Goal: Transaction & Acquisition: Book appointment/travel/reservation

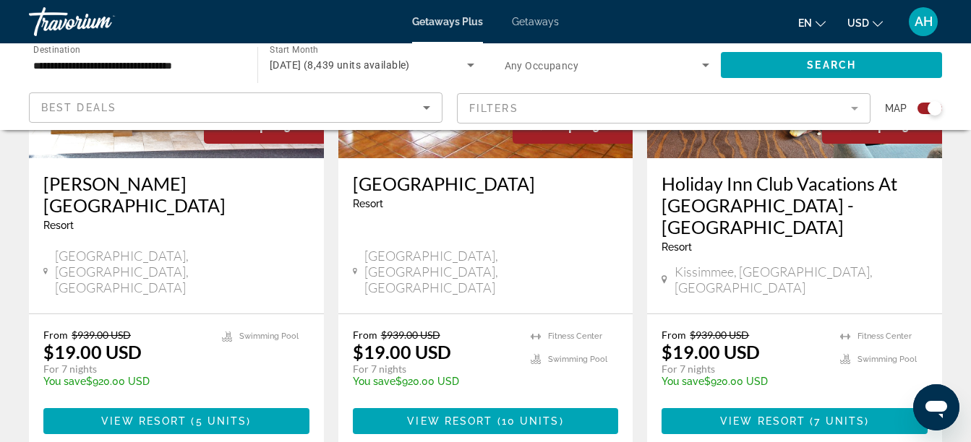
scroll to position [703, 0]
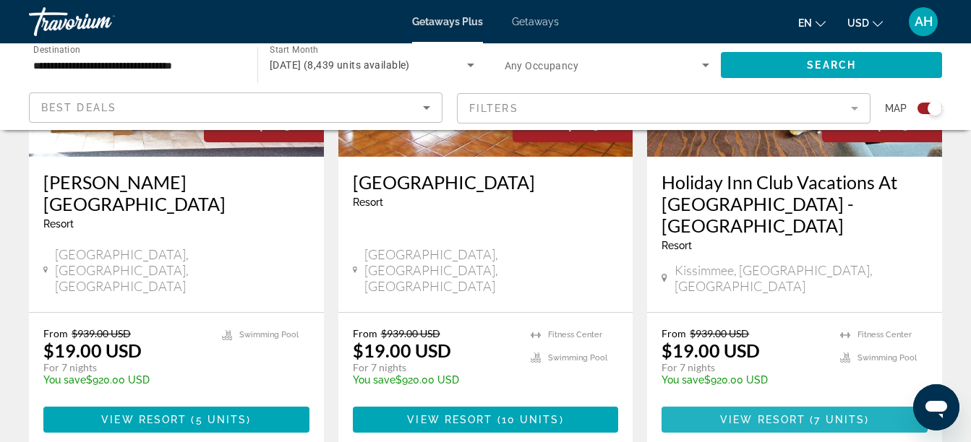
click at [804, 403] on span "Main content" at bounding box center [794, 420] width 266 height 35
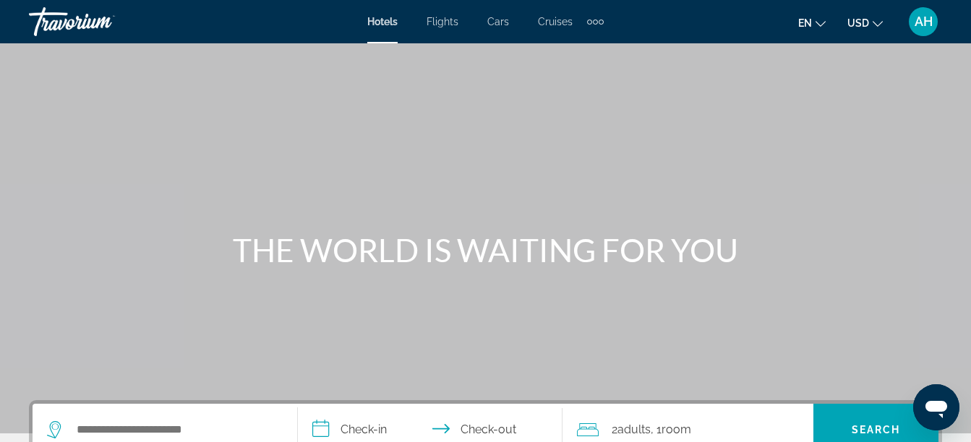
click at [562, 23] on span "Cruises" at bounding box center [555, 22] width 35 height 12
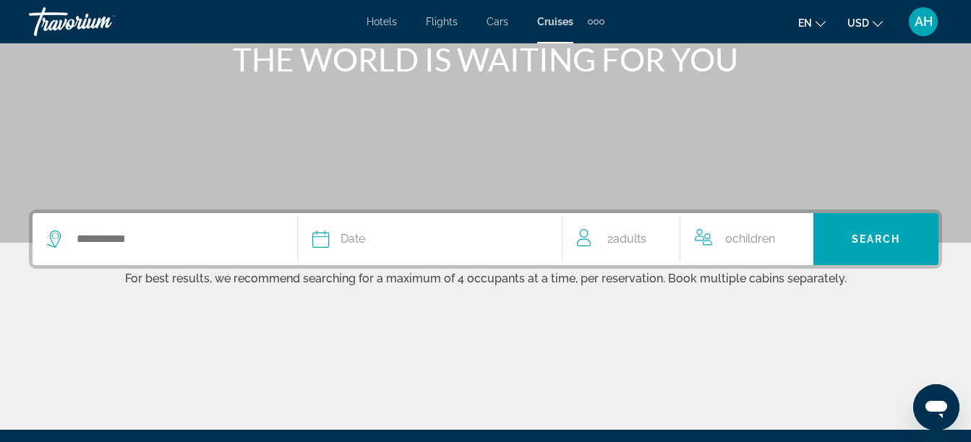
scroll to position [202, 0]
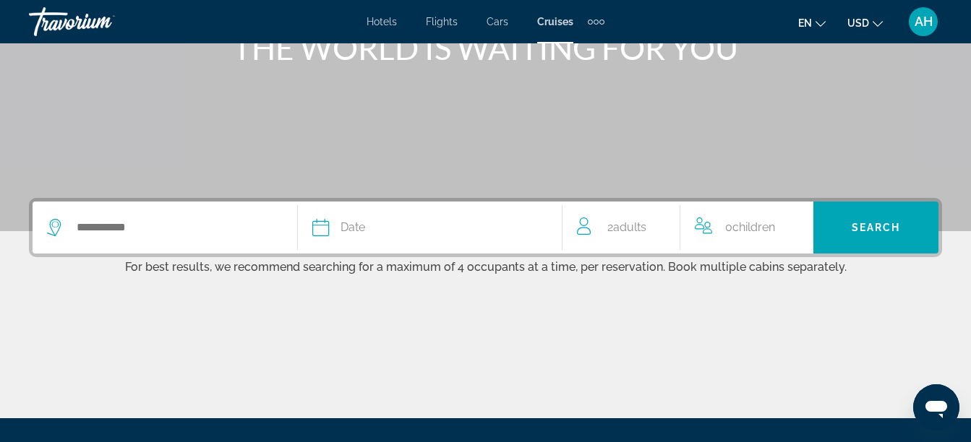
click at [330, 223] on div "Date" at bounding box center [430, 228] width 236 height 20
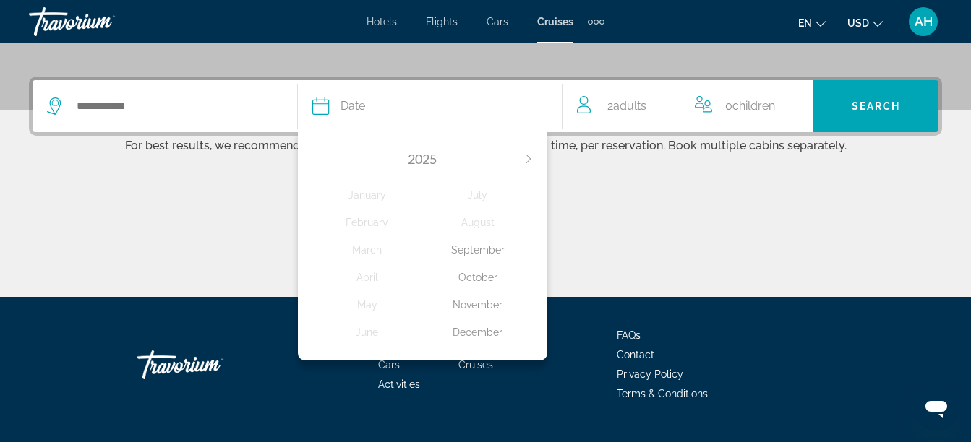
scroll to position [353, 0]
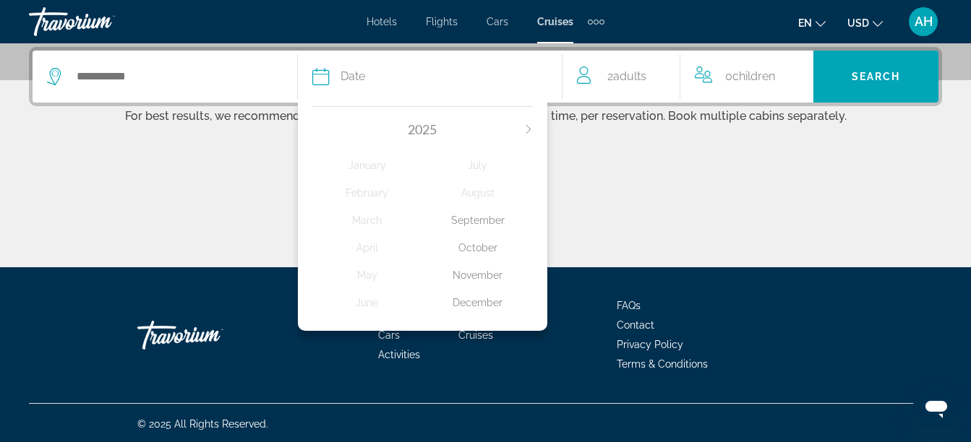
click at [478, 304] on div "December" at bounding box center [477, 303] width 111 height 26
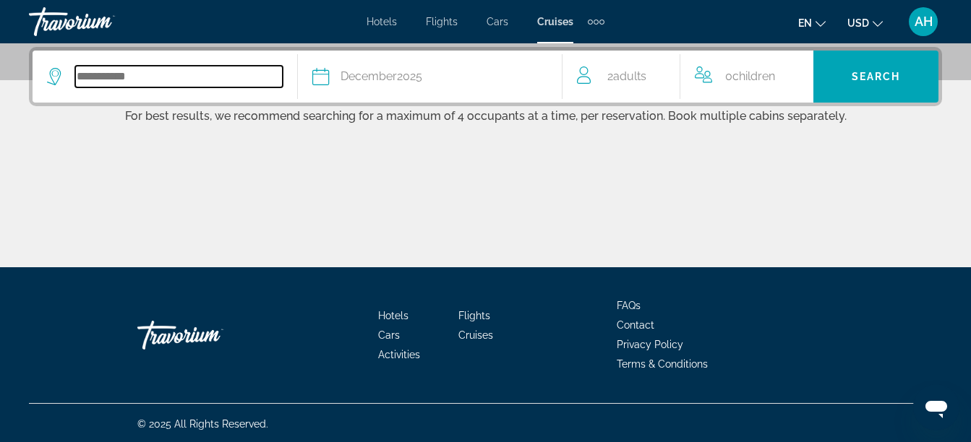
click at [140, 77] on input "Search widget" at bounding box center [178, 77] width 207 height 22
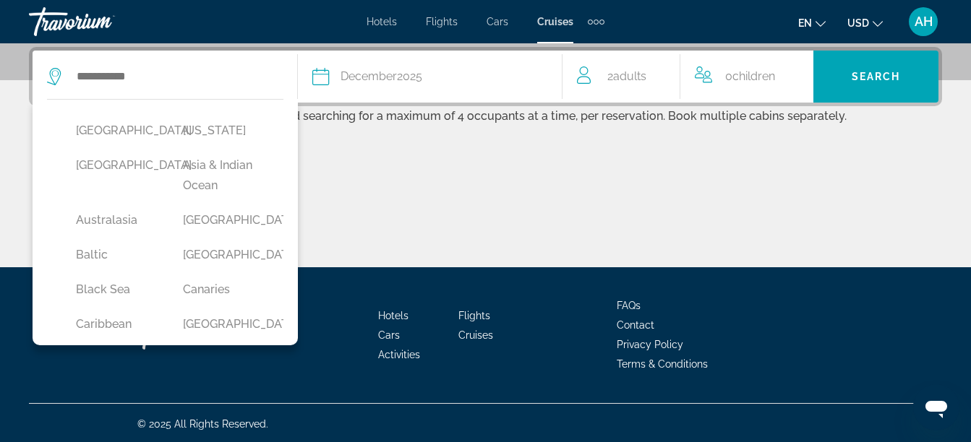
scroll to position [0, 0]
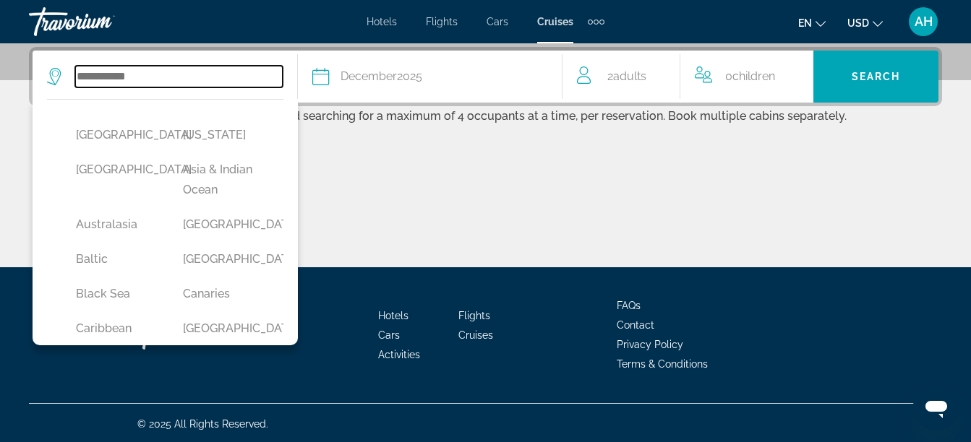
click at [140, 82] on input "Search widget" at bounding box center [178, 77] width 207 height 22
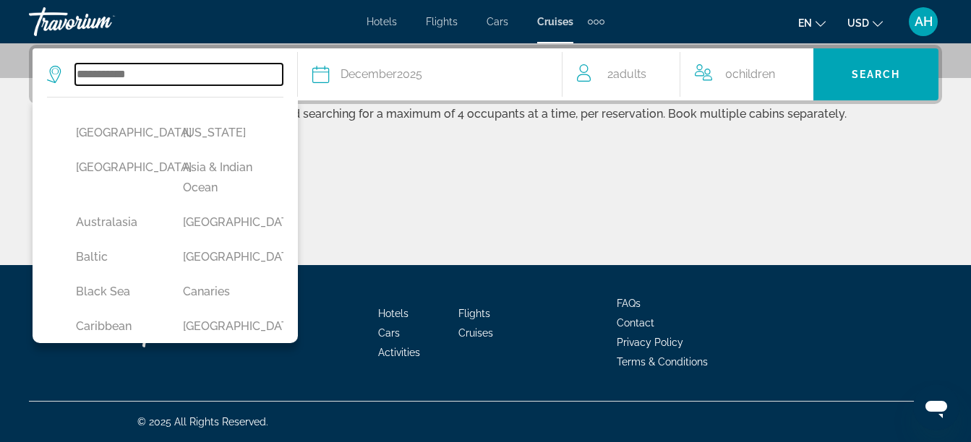
click at [140, 82] on input "Search widget" at bounding box center [178, 75] width 207 height 22
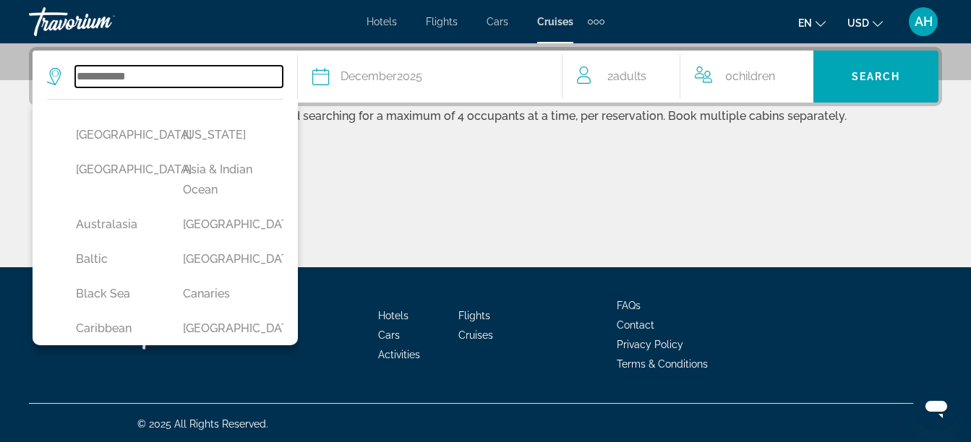
click at [140, 82] on input "Search widget" at bounding box center [178, 77] width 207 height 22
click at [120, 72] on input "Search widget" at bounding box center [178, 77] width 207 height 22
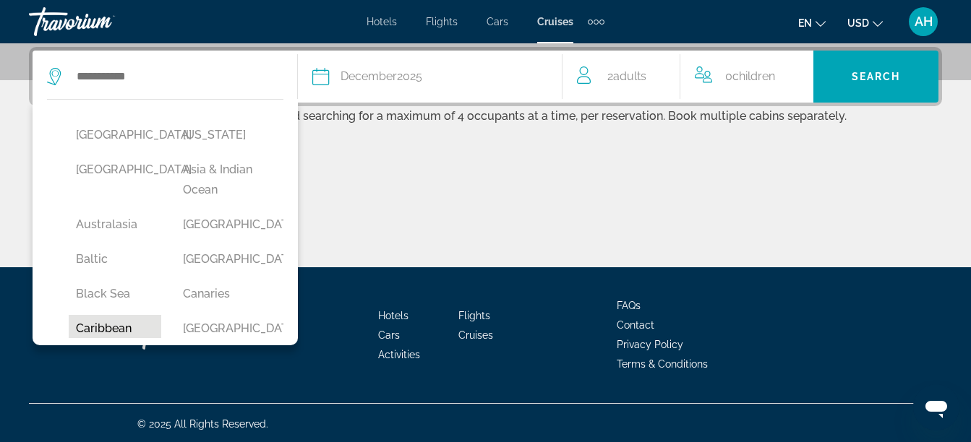
click at [125, 325] on button "Caribbean" at bounding box center [115, 328] width 93 height 27
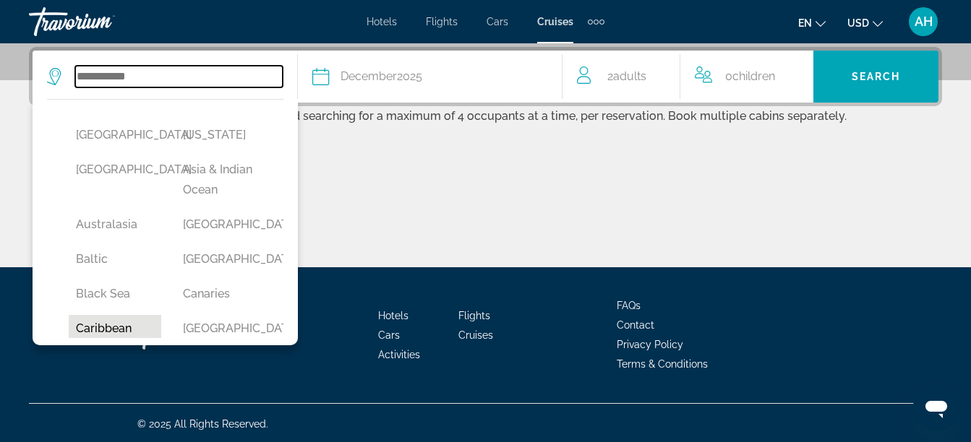
type input "*********"
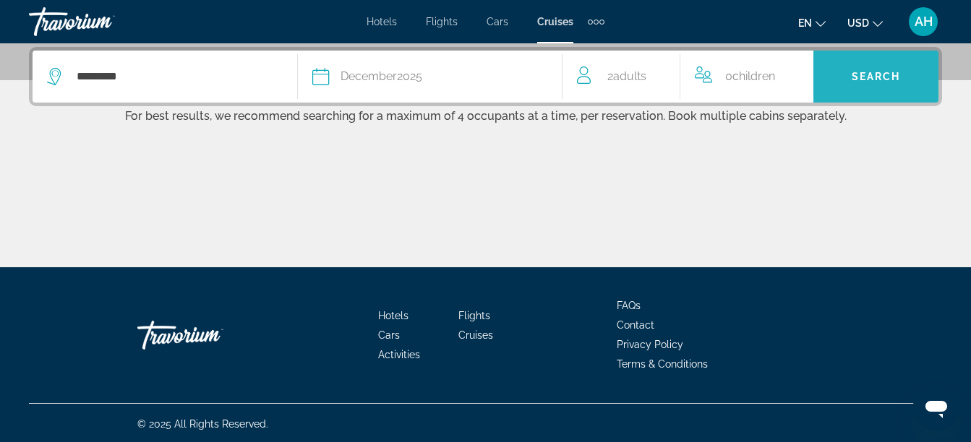
click at [890, 61] on span "Search widget" at bounding box center [875, 76] width 125 height 35
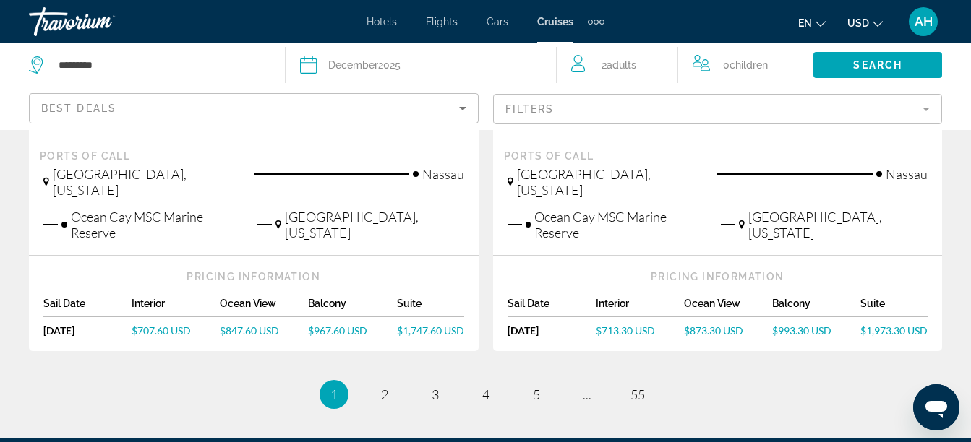
scroll to position [1754, 0]
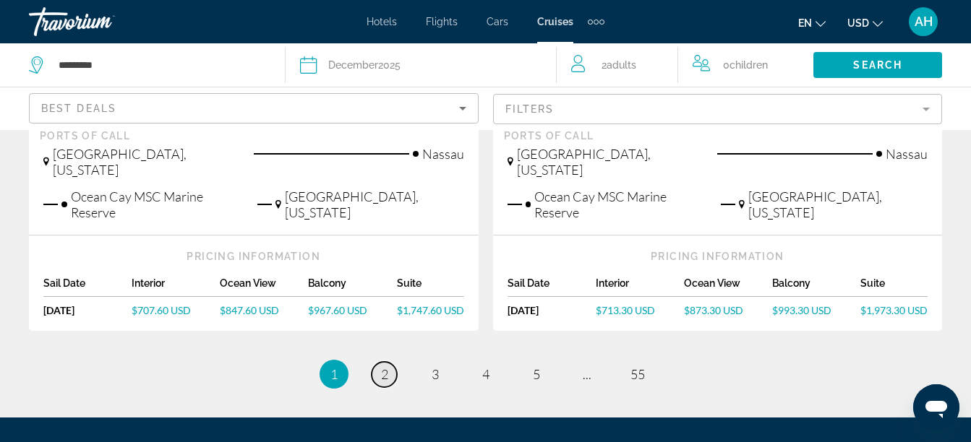
click at [388, 362] on link "page 2" at bounding box center [384, 374] width 25 height 25
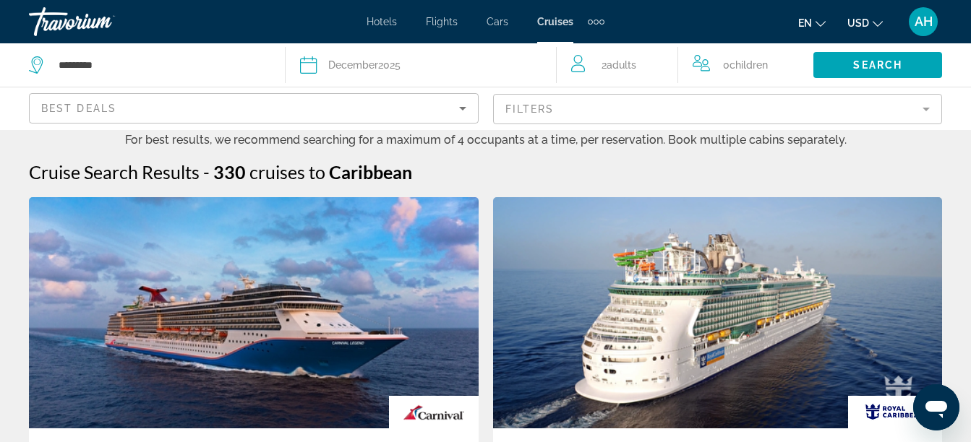
click at [388, 323] on div "Skip to main content Hotels Flights Cars Cruises Activities Hotels Flights Cars…" at bounding box center [485, 221] width 971 height 442
click at [930, 110] on mat-form-field "Filters" at bounding box center [718, 109] width 450 height 30
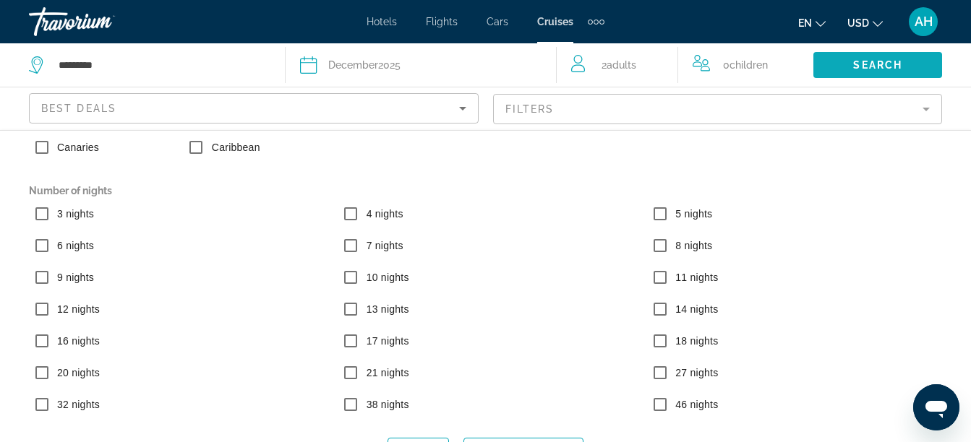
click at [857, 66] on span "Search" at bounding box center [877, 65] width 49 height 12
click at [872, 60] on span "Search" at bounding box center [877, 65] width 49 height 12
click at [441, 22] on span "Flights" at bounding box center [442, 22] width 32 height 12
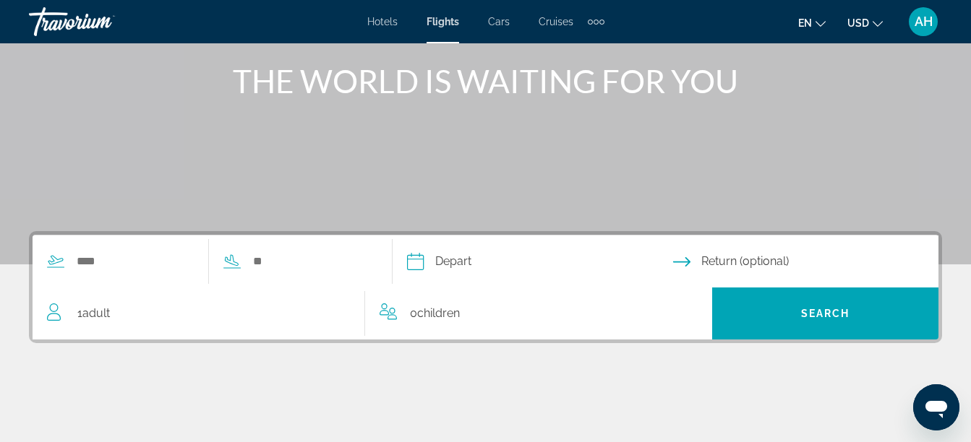
scroll to position [173, 0]
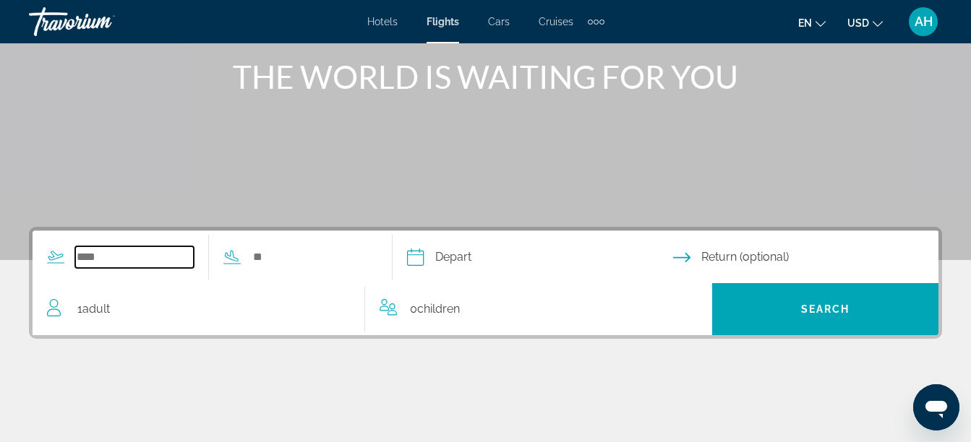
click at [124, 257] on input "Search widget" at bounding box center [134, 257] width 119 height 22
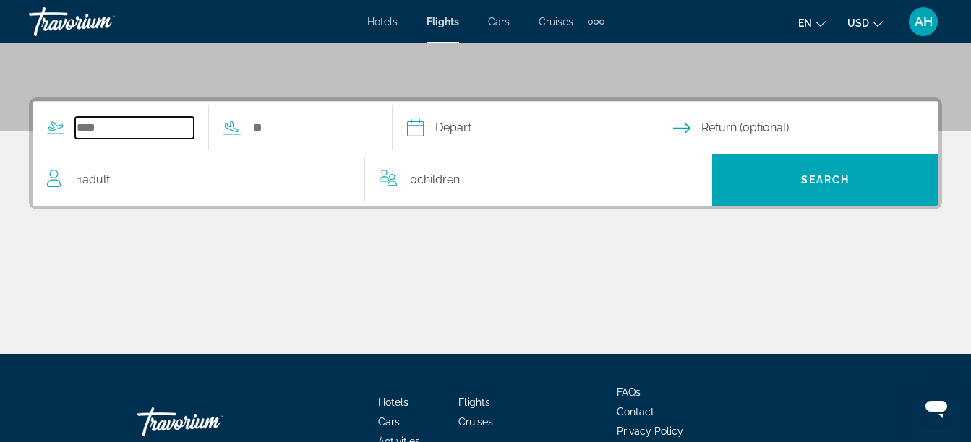
scroll to position [353, 0]
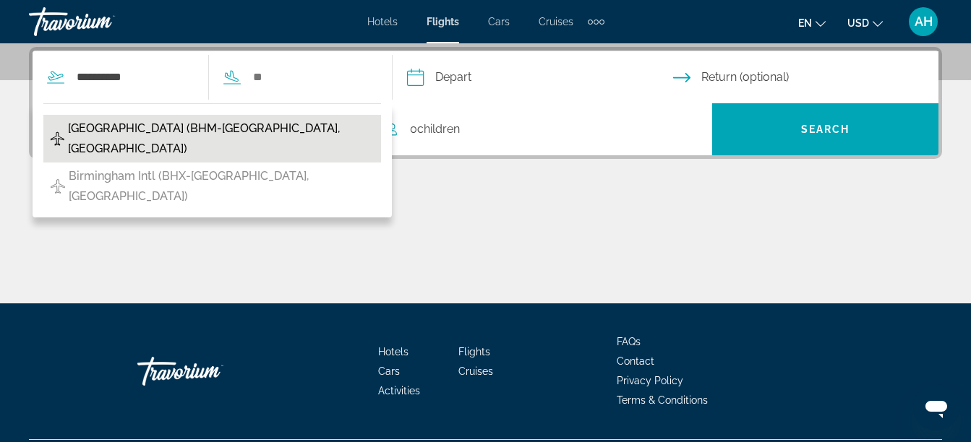
click at [124, 158] on span "Birmingham International Airport (BHM-Birmingham, United States of America)" at bounding box center [221, 139] width 306 height 40
type input "**********"
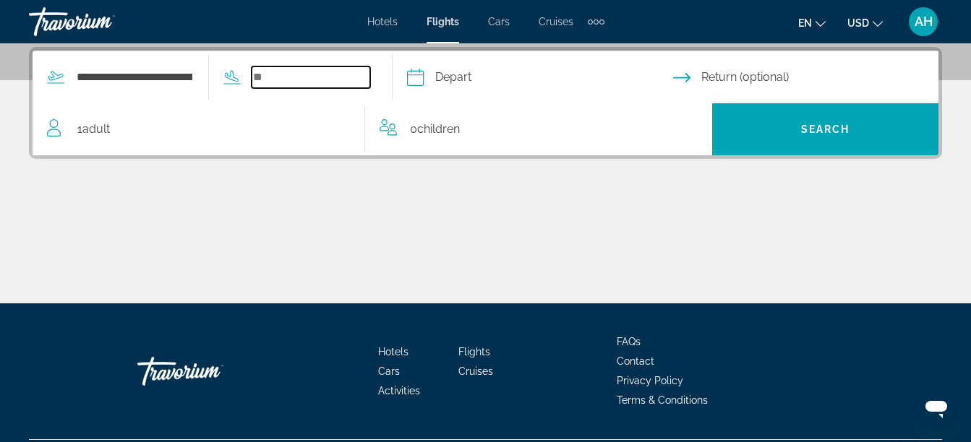
click at [294, 82] on input "Search widget" at bounding box center [311, 77] width 119 height 22
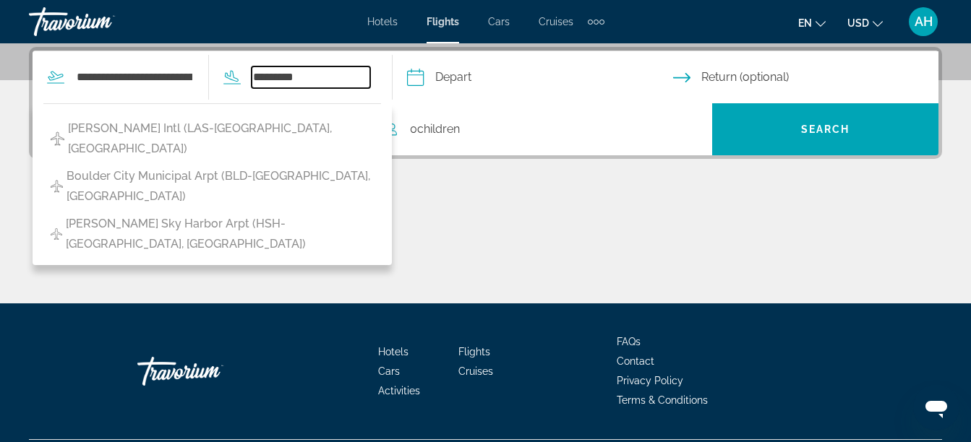
type input "*********"
click at [505, 77] on input "Depart date" at bounding box center [539, 79] width 272 height 56
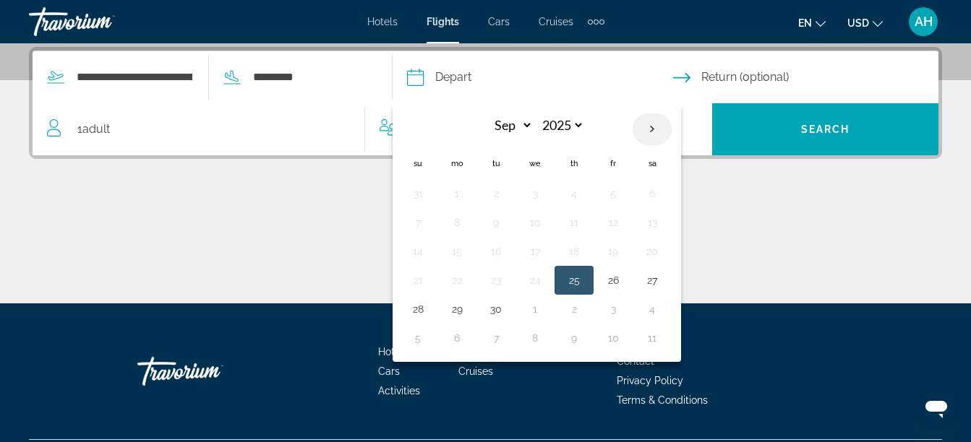
click at [671, 137] on th "Next month" at bounding box center [651, 129] width 39 height 32
select select "**"
click at [468, 254] on button "15" at bounding box center [456, 251] width 23 height 20
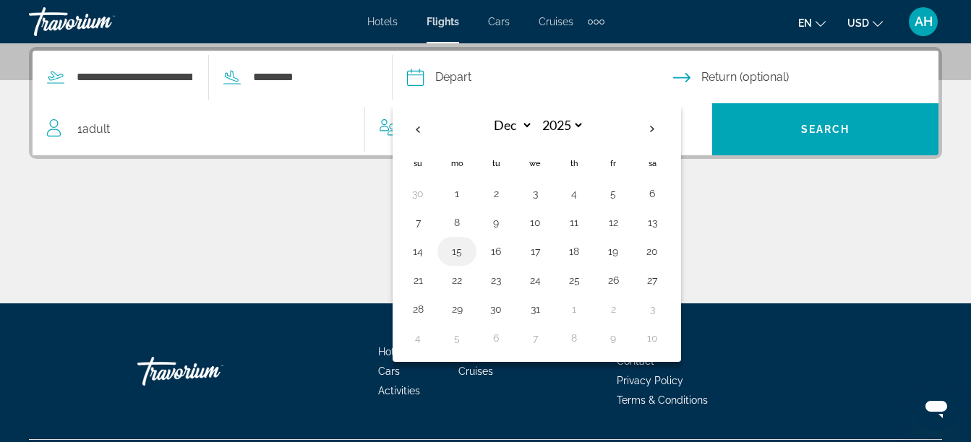
type input "**********"
select select "**"
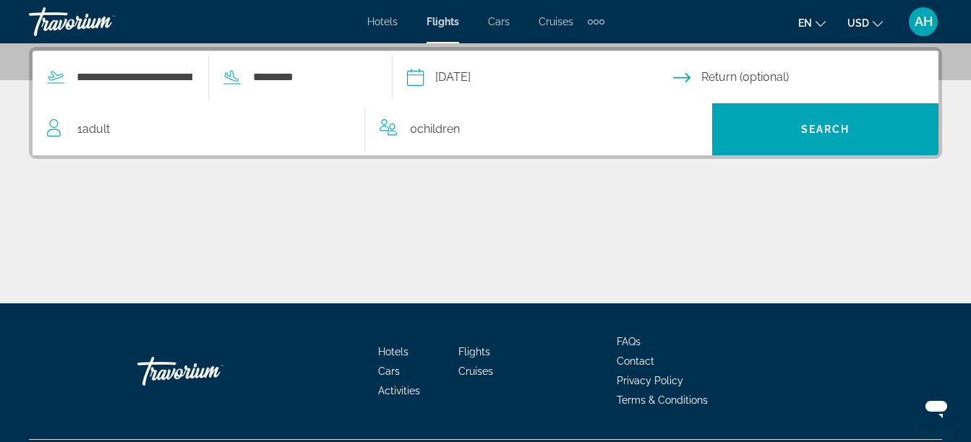
click at [771, 75] on input "Return date" at bounding box center [809, 79] width 272 height 56
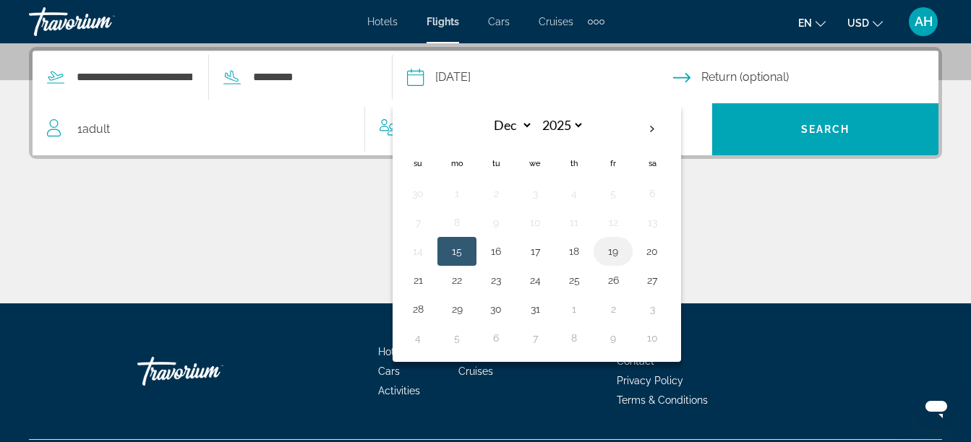
click at [624, 251] on button "19" at bounding box center [612, 251] width 23 height 20
type input "**********"
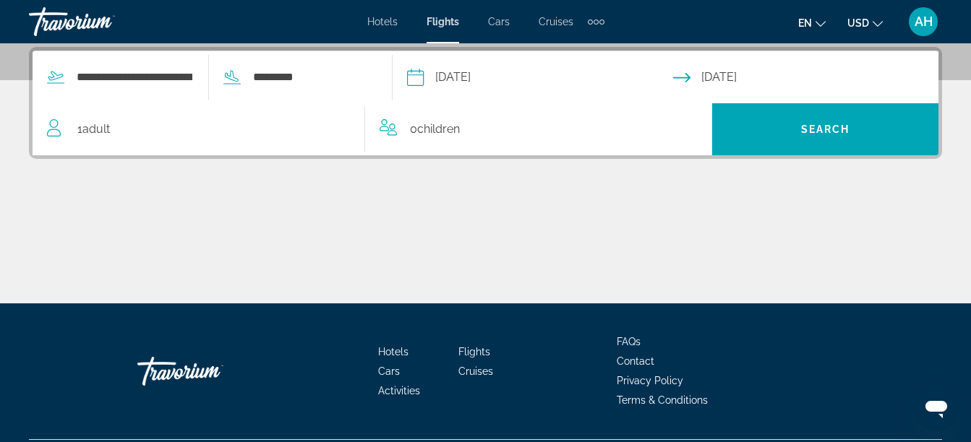
click at [82, 126] on span "1 Adult Adults" at bounding box center [93, 129] width 33 height 20
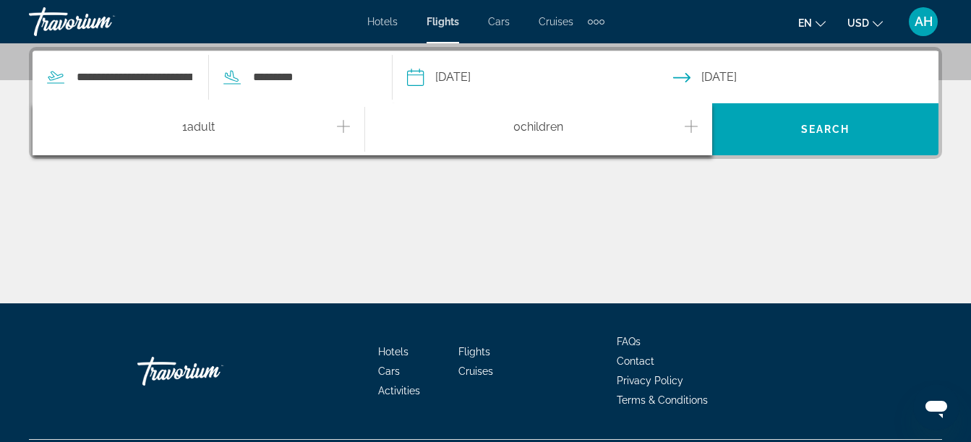
click at [340, 129] on icon "Increment adults" at bounding box center [343, 126] width 13 height 17
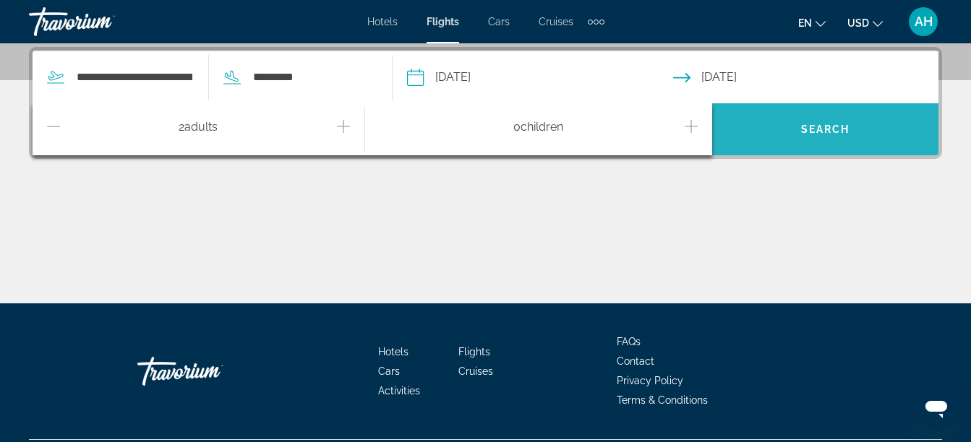
click at [775, 145] on span "Search widget" at bounding box center [825, 129] width 226 height 35
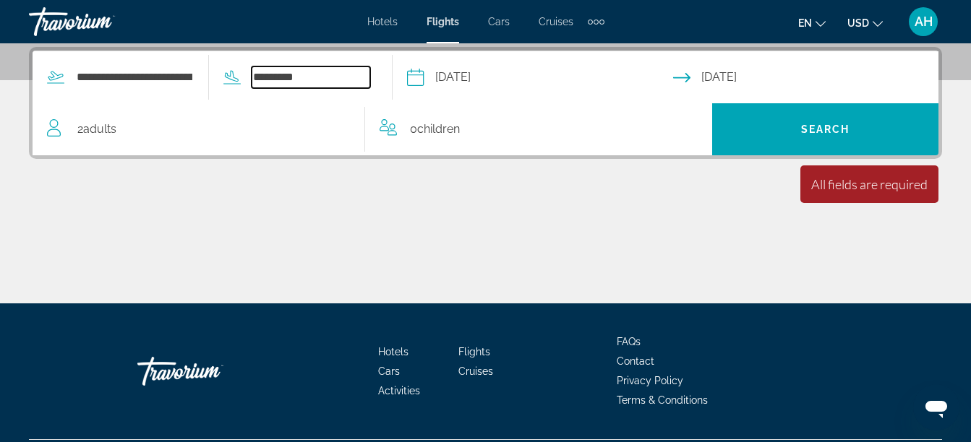
click at [285, 71] on input "*********" at bounding box center [311, 77] width 119 height 22
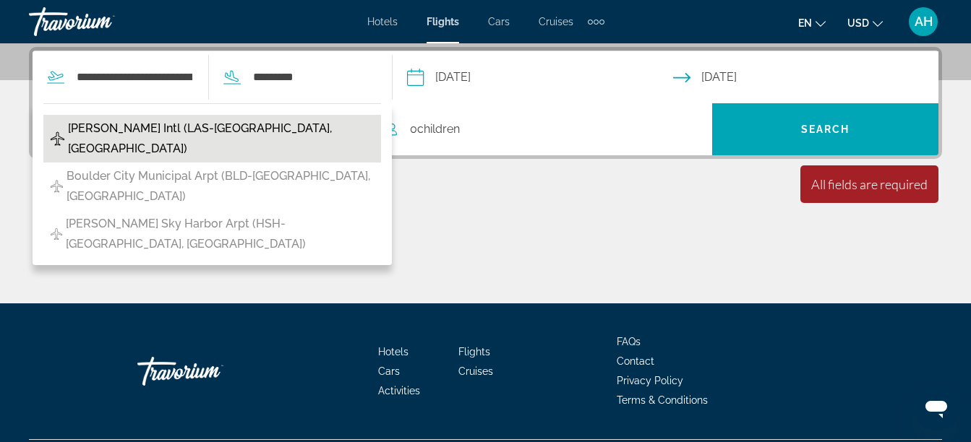
click at [284, 131] on span "Harry Reid Intl (LAS-Las Vegas, United States of America)" at bounding box center [221, 139] width 306 height 40
type input "**********"
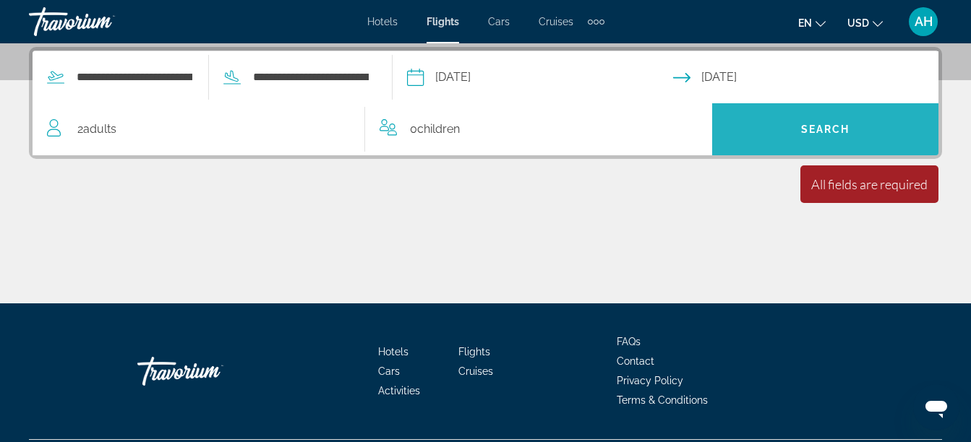
click at [789, 115] on span "Search widget" at bounding box center [825, 129] width 226 height 35
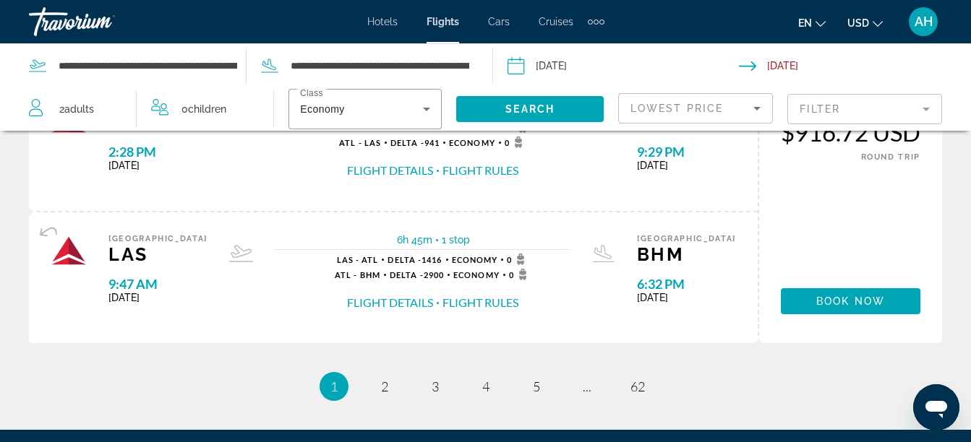
scroll to position [1561, 0]
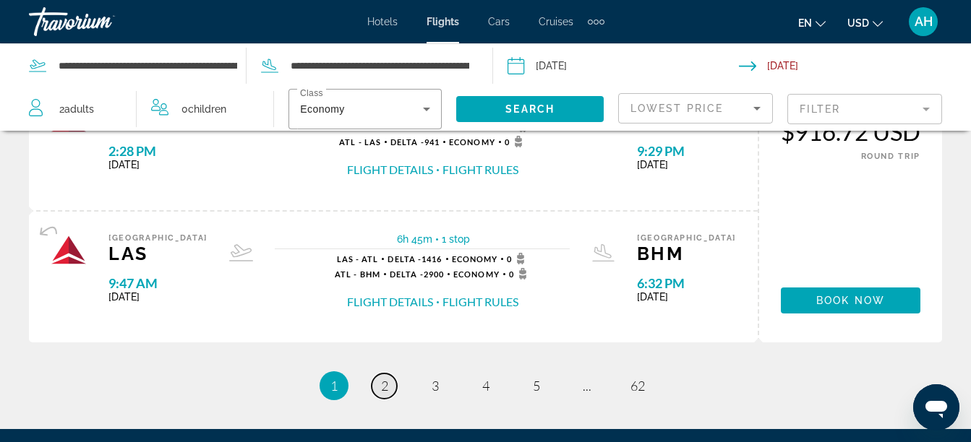
click at [383, 390] on span "2" at bounding box center [384, 386] width 7 height 16
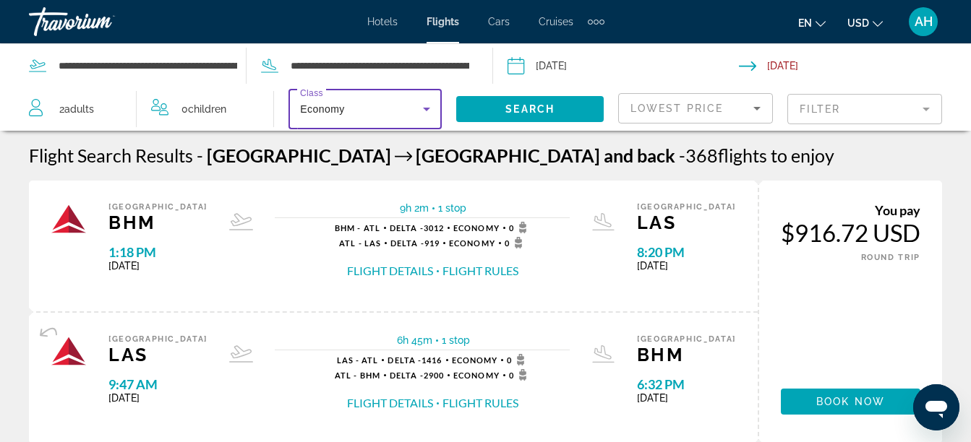
click at [429, 113] on icon "Search widget" at bounding box center [426, 108] width 17 height 17
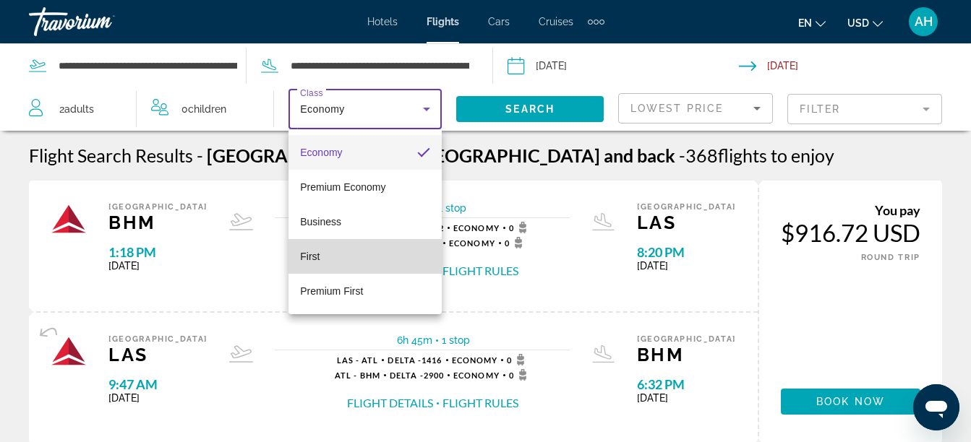
click at [327, 258] on mat-option "First" at bounding box center [364, 256] width 153 height 35
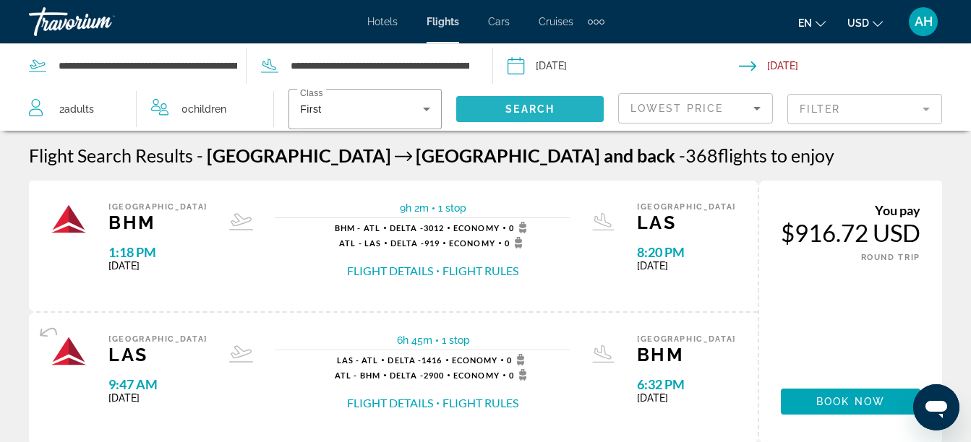
click at [538, 103] on span "Search" at bounding box center [529, 109] width 49 height 12
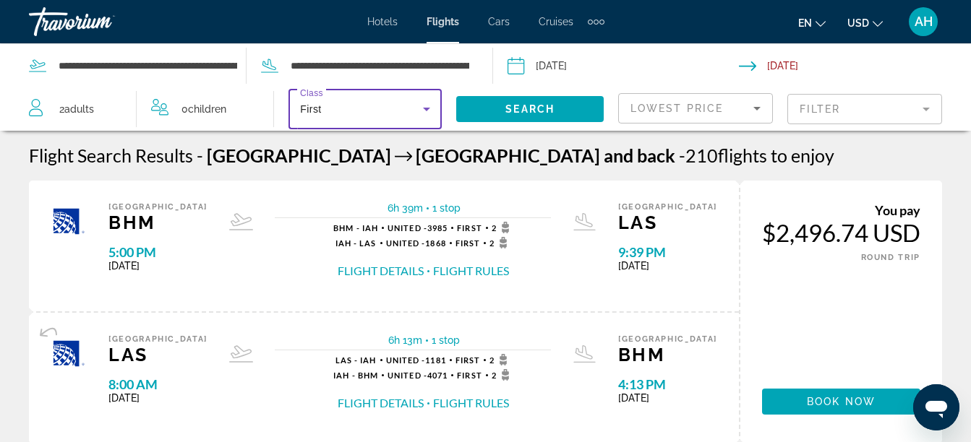
click at [424, 111] on icon "Search widget" at bounding box center [426, 108] width 17 height 17
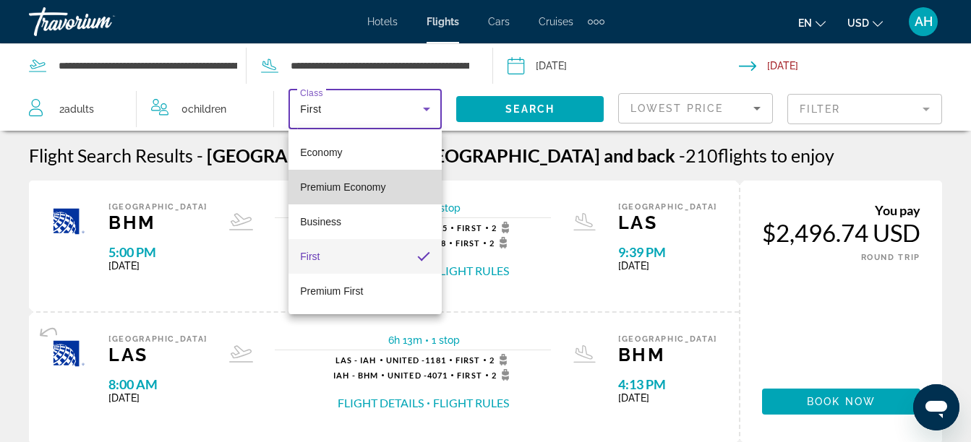
click at [335, 183] on span "Premium Economy" at bounding box center [342, 187] width 85 height 12
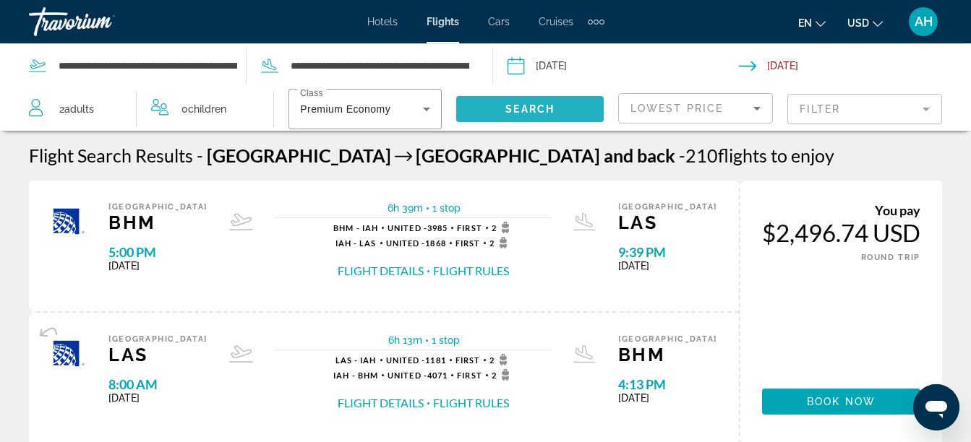
click at [507, 106] on span "Search" at bounding box center [529, 109] width 49 height 12
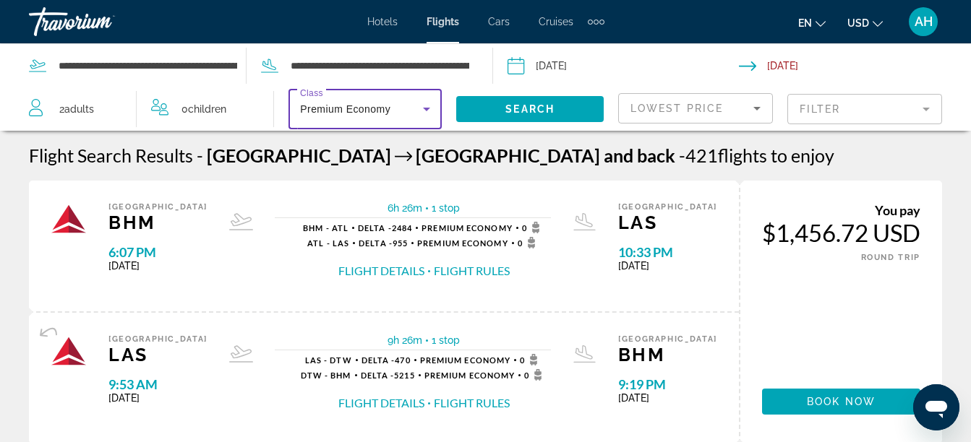
click at [425, 113] on icon "Search widget" at bounding box center [426, 108] width 17 height 17
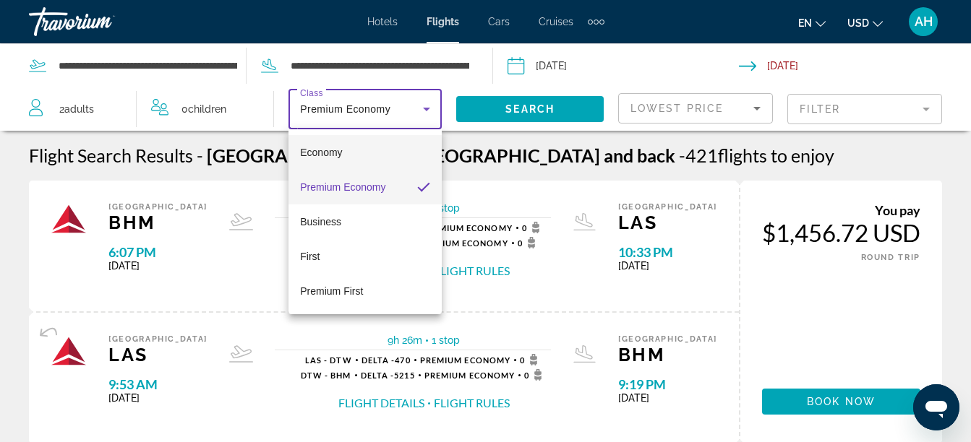
click at [364, 147] on mat-option "Economy" at bounding box center [364, 152] width 153 height 35
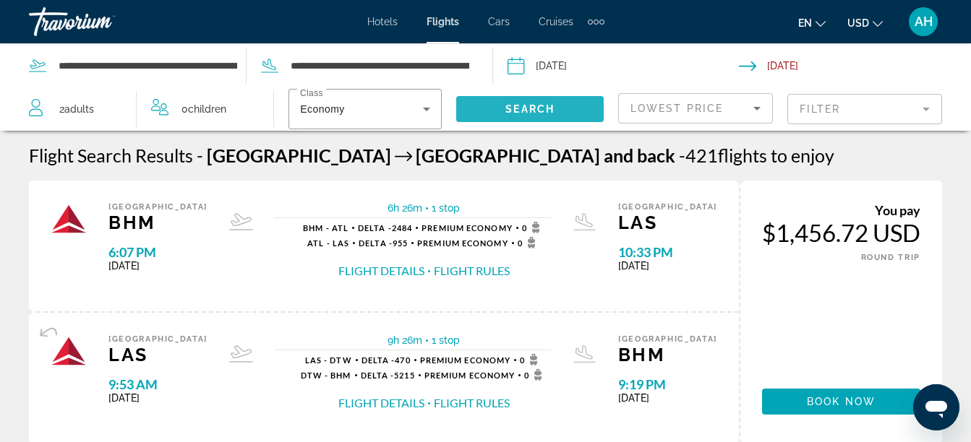
click at [559, 103] on span "Search widget" at bounding box center [529, 109] width 147 height 35
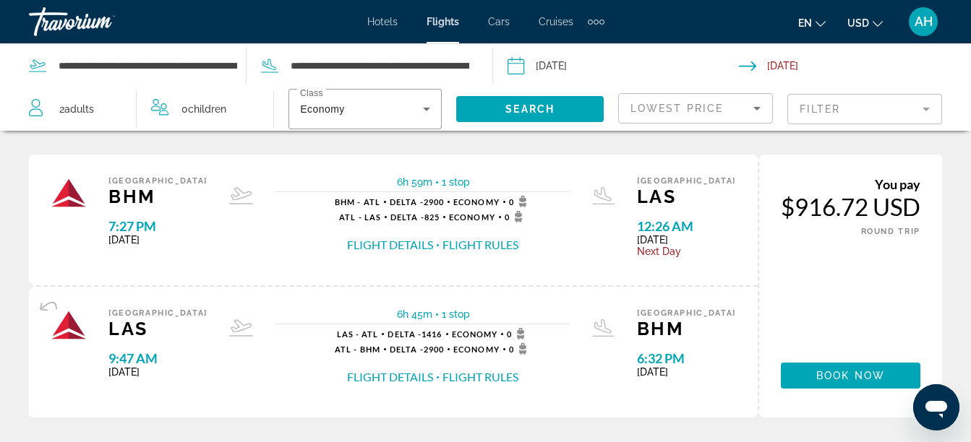
scroll to position [347, 0]
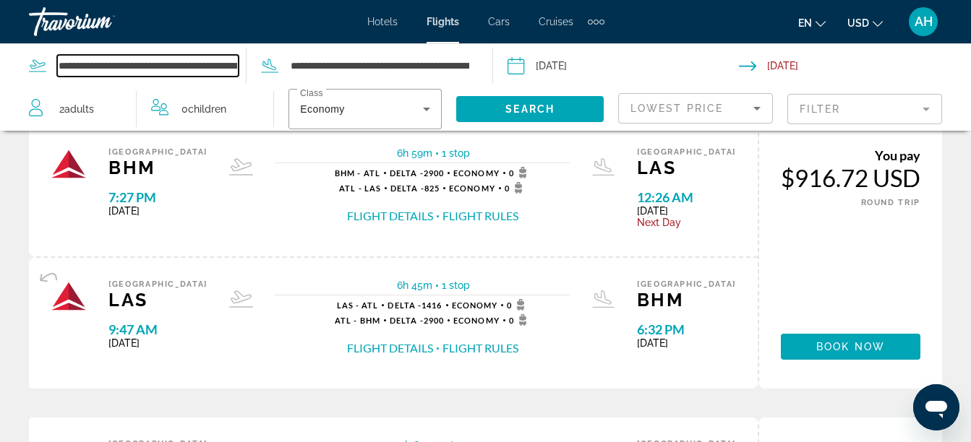
click at [211, 69] on input "**********" at bounding box center [147, 66] width 181 height 22
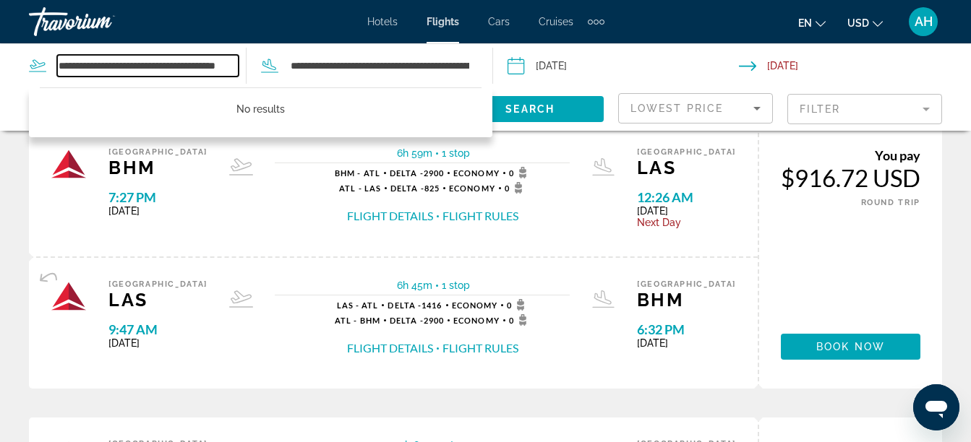
scroll to position [0, 0]
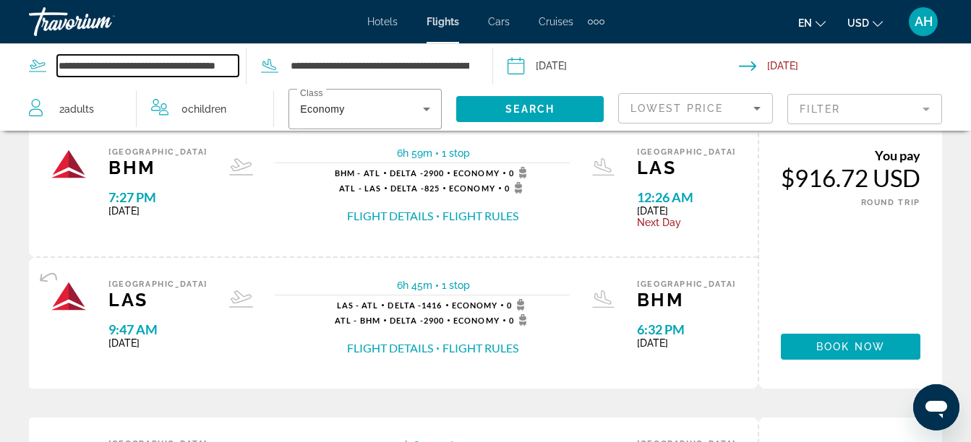
click at [236, 64] on input "**********" at bounding box center [147, 66] width 181 height 22
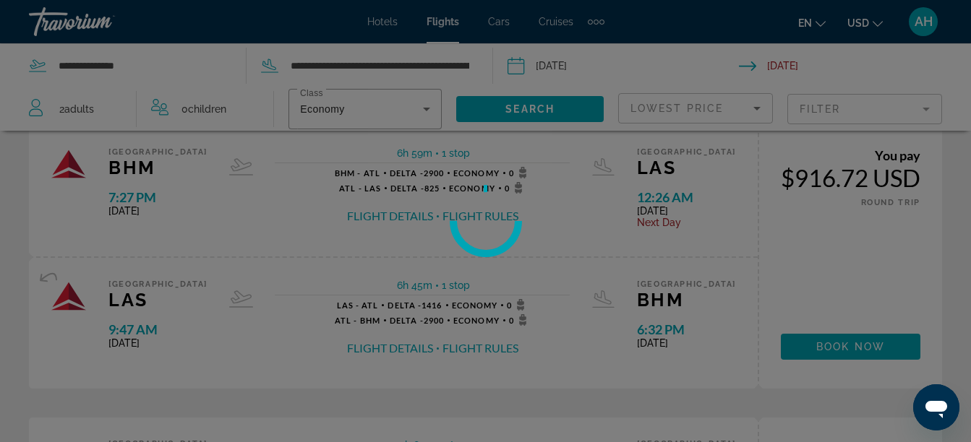
click at [156, 71] on div at bounding box center [485, 221] width 971 height 442
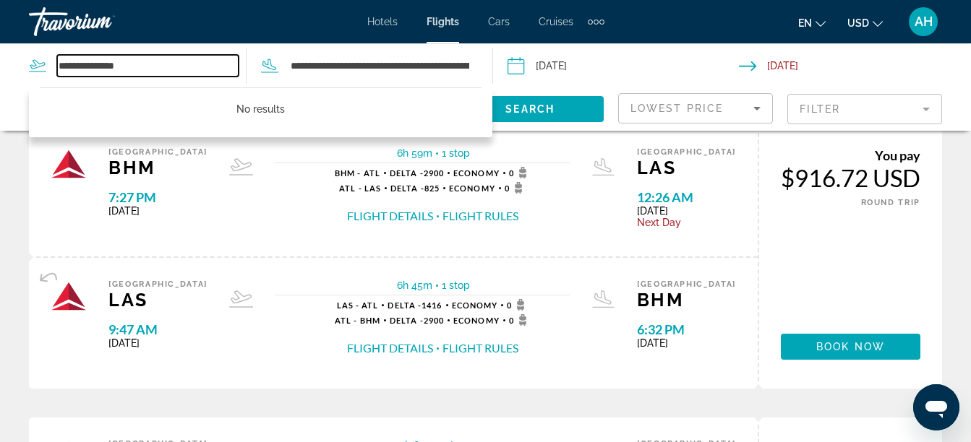
click at [156, 71] on input "**********" at bounding box center [147, 66] width 181 height 22
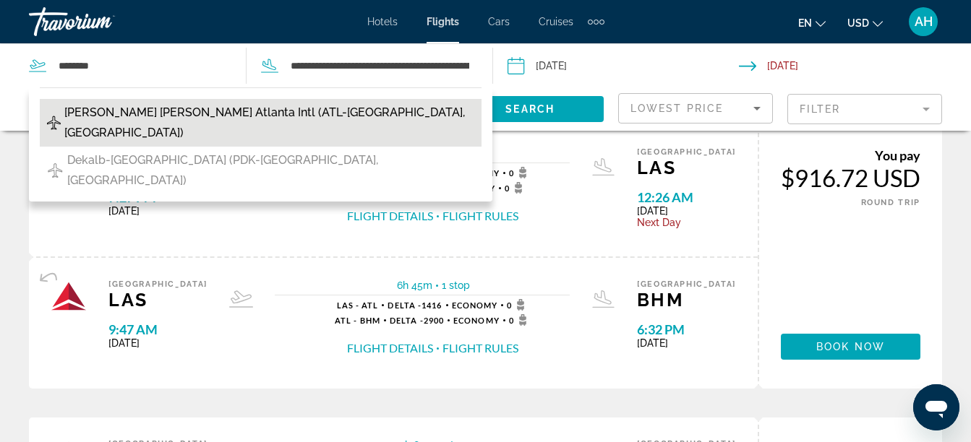
click at [157, 110] on span "Hartsfield Jackson Atlanta Intl (ATL-Atlanta, United States of America)" at bounding box center [269, 123] width 410 height 40
type input "**********"
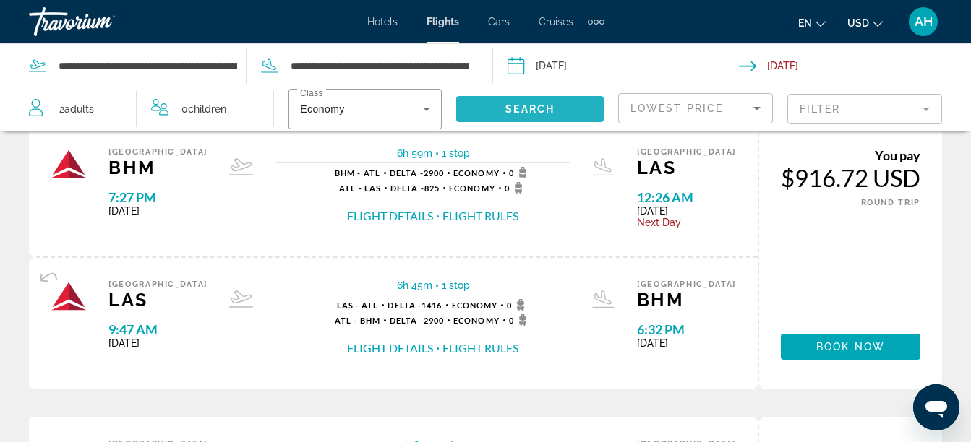
click at [544, 112] on span "Search" at bounding box center [529, 109] width 49 height 12
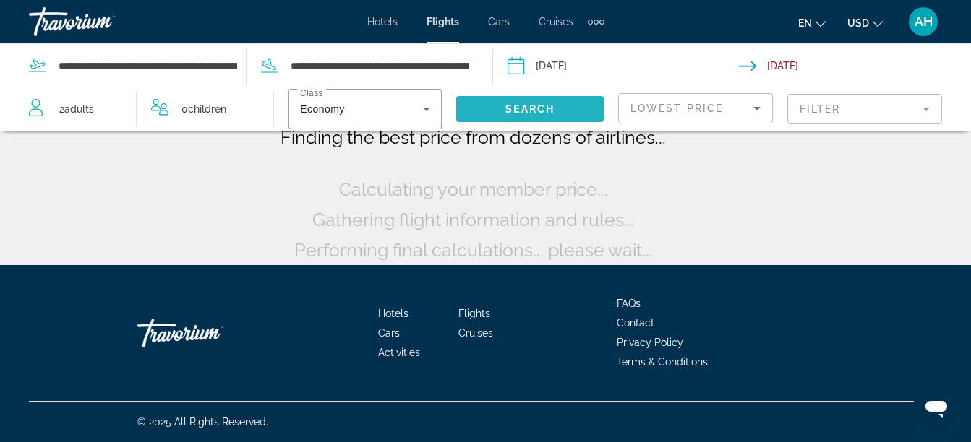
click at [539, 107] on span "Search" at bounding box center [529, 109] width 49 height 12
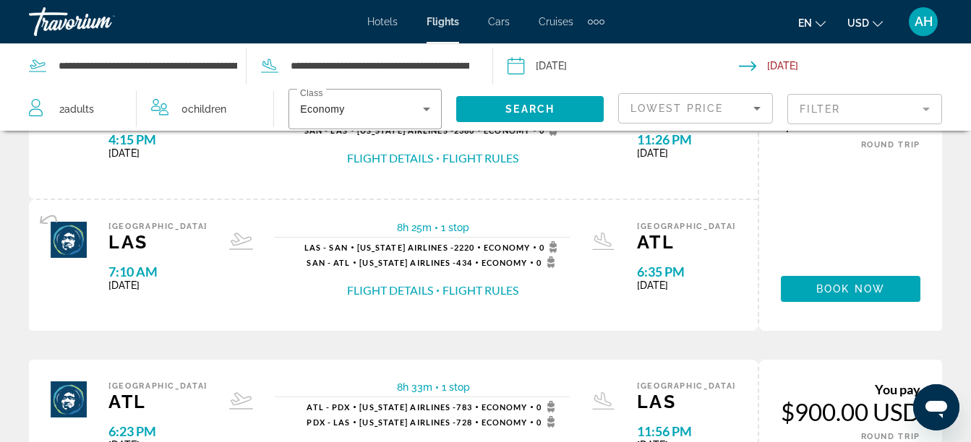
scroll to position [434, 0]
